Goal: Entertainment & Leisure: Consume media (video, audio)

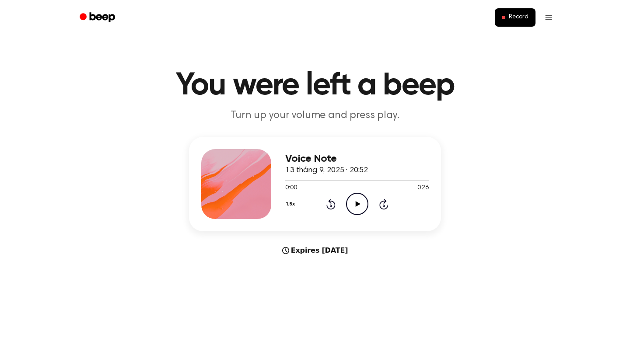
click at [357, 200] on icon "Play Audio" at bounding box center [357, 204] width 22 height 22
click at [361, 203] on icon "Play Audio" at bounding box center [357, 204] width 22 height 22
drag, startPoint x: 303, startPoint y: 181, endPoint x: 262, endPoint y: 180, distance: 41.2
click at [262, 180] on div "Voice Note 13 tháng 9, 2025 · 20:52 0:07 0:26 Your browser does not support the…" at bounding box center [315, 184] width 252 height 95
click at [330, 178] on div at bounding box center [357, 180] width 144 height 7
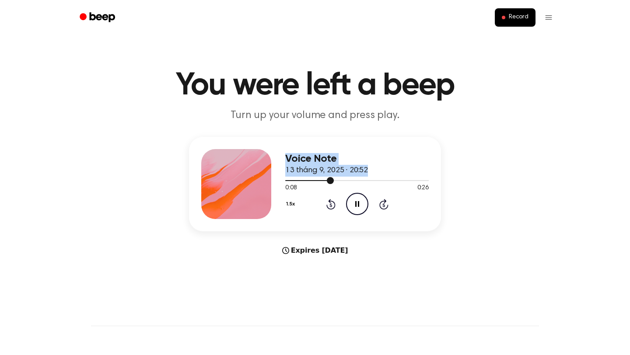
drag, startPoint x: 330, startPoint y: 179, endPoint x: 275, endPoint y: 177, distance: 55.6
click at [275, 177] on div "Voice Note 13 tháng 9, 2025 · 20:52 0:08 0:26 Your browser does not support the…" at bounding box center [315, 184] width 252 height 95
click at [286, 182] on div at bounding box center [357, 180] width 144 height 7
click at [353, 203] on icon "Pause Audio" at bounding box center [357, 204] width 22 height 22
click at [355, 201] on icon "Play Audio" at bounding box center [357, 204] width 22 height 22
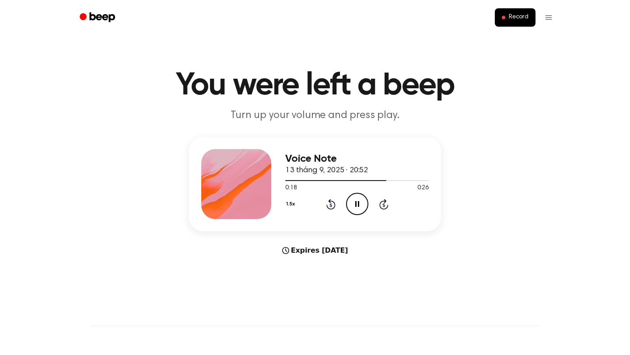
click at [359, 199] on icon "Pause Audio" at bounding box center [357, 204] width 22 height 22
click at [354, 205] on icon "Play Audio" at bounding box center [357, 204] width 22 height 22
click at [354, 206] on icon "Pause Audio" at bounding box center [357, 204] width 22 height 22
click at [378, 182] on div at bounding box center [357, 180] width 144 height 7
click at [343, 200] on div "1.5x Rewind 5 seconds Play Audio Skip 5 seconds" at bounding box center [357, 204] width 144 height 22
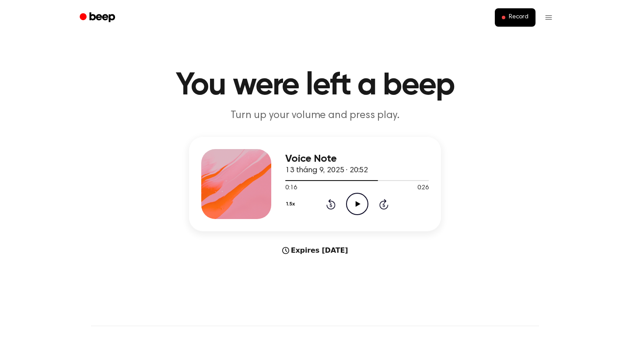
click at [353, 205] on icon "Play Audio" at bounding box center [357, 204] width 22 height 22
click at [330, 181] on div at bounding box center [357, 180] width 144 height 7
click at [355, 210] on icon "Play Audio" at bounding box center [357, 204] width 22 height 22
click at [358, 204] on icon at bounding box center [357, 204] width 4 height 6
click at [350, 197] on icon "Play Audio" at bounding box center [357, 204] width 22 height 22
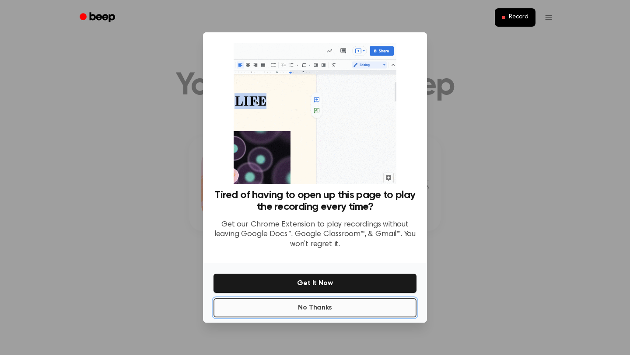
click at [315, 309] on button "No Thanks" at bounding box center [315, 307] width 203 height 19
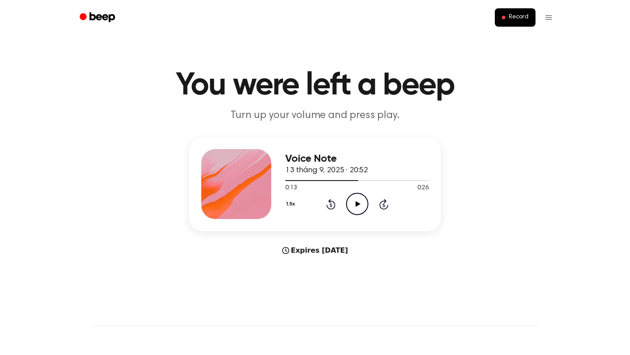
click at [354, 208] on icon "Play Audio" at bounding box center [357, 204] width 22 height 22
click at [354, 208] on icon "Pause Audio" at bounding box center [357, 204] width 22 height 22
click at [359, 208] on icon "Play Audio" at bounding box center [357, 204] width 22 height 22
click at [359, 208] on icon "Pause Audio" at bounding box center [357, 204] width 22 height 22
click at [351, 200] on icon "Play Audio" at bounding box center [357, 204] width 22 height 22
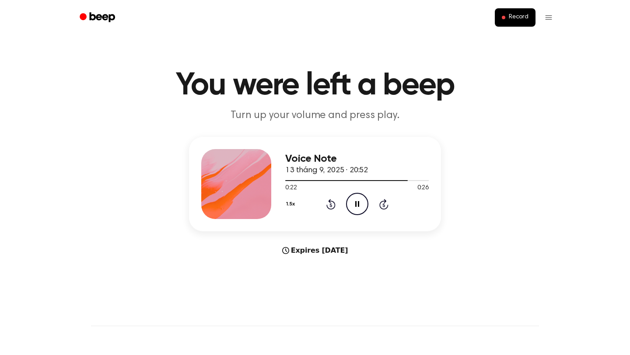
click at [351, 201] on icon "Pause Audio" at bounding box center [357, 204] width 22 height 22
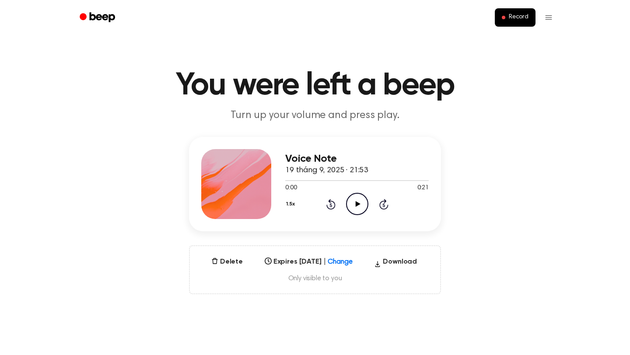
click at [348, 203] on icon "Play Audio" at bounding box center [357, 204] width 22 height 22
click at [348, 209] on icon "Play Audio" at bounding box center [357, 204] width 22 height 22
